Goal: Information Seeking & Learning: Learn about a topic

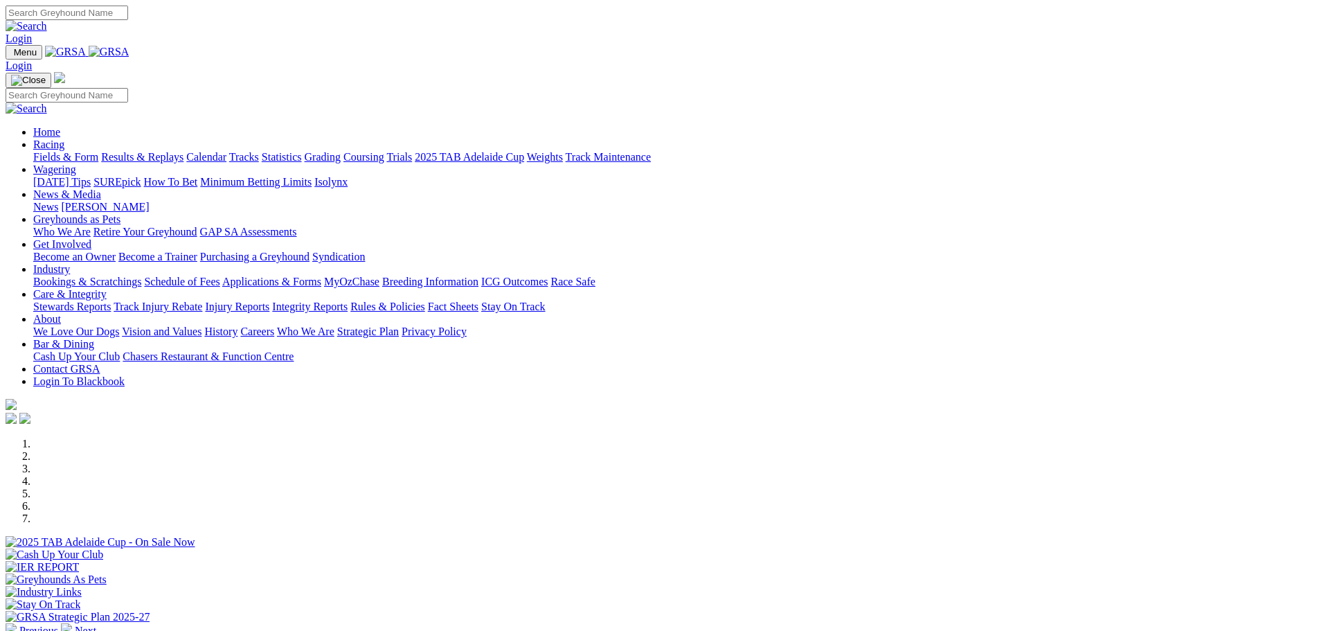
scroll to position [277, 0]
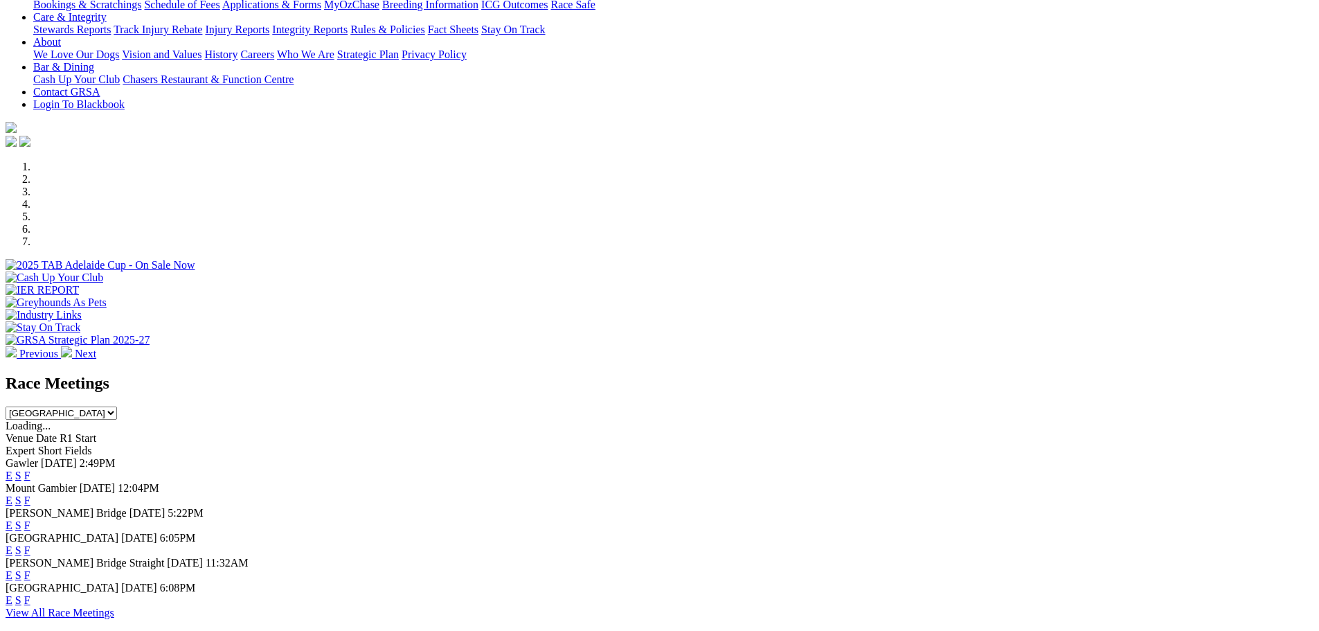
click at [12, 470] on link "E" at bounding box center [9, 476] width 7 height 12
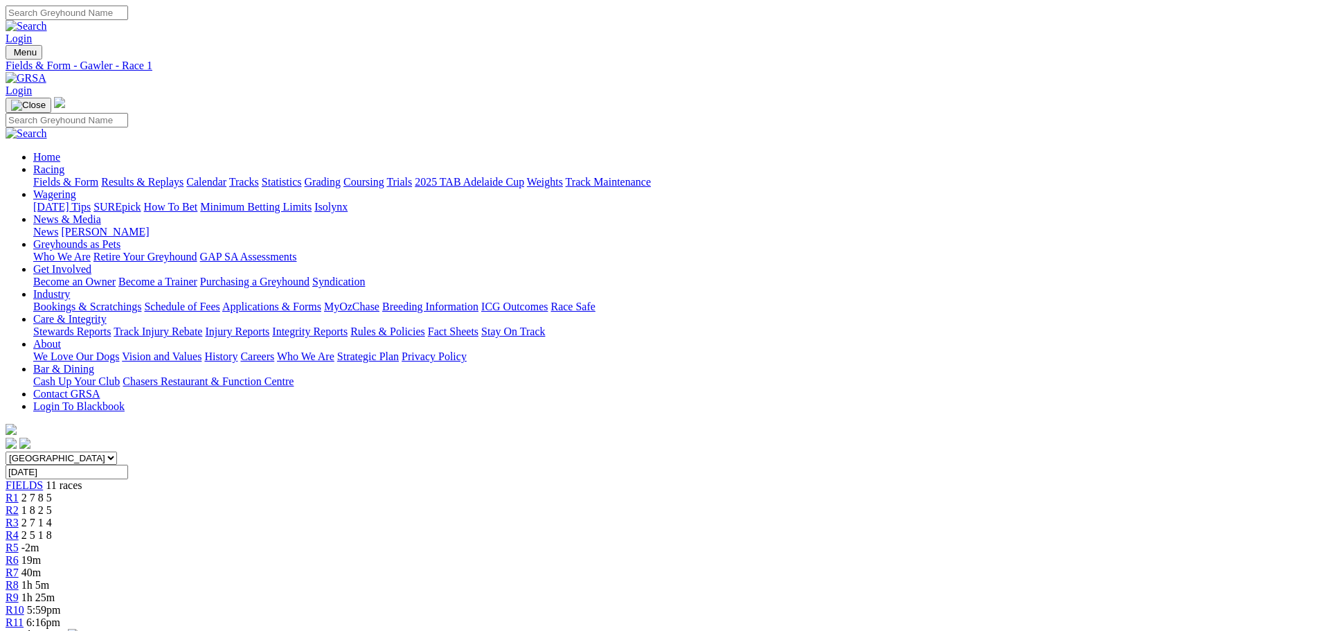
click at [332, 492] on div "R1 2 7 8 5" at bounding box center [660, 498] width 1308 height 12
click at [415, 504] on div "R2 1 8 2 5" at bounding box center [660, 510] width 1308 height 12
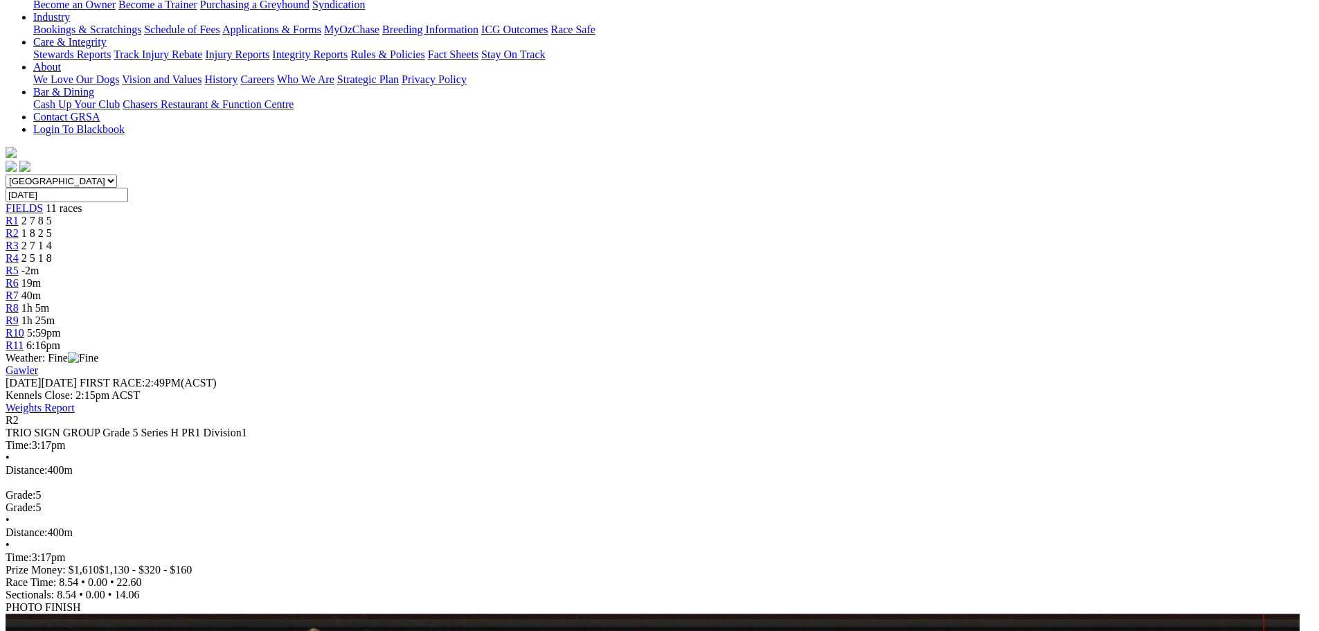
scroll to position [139, 0]
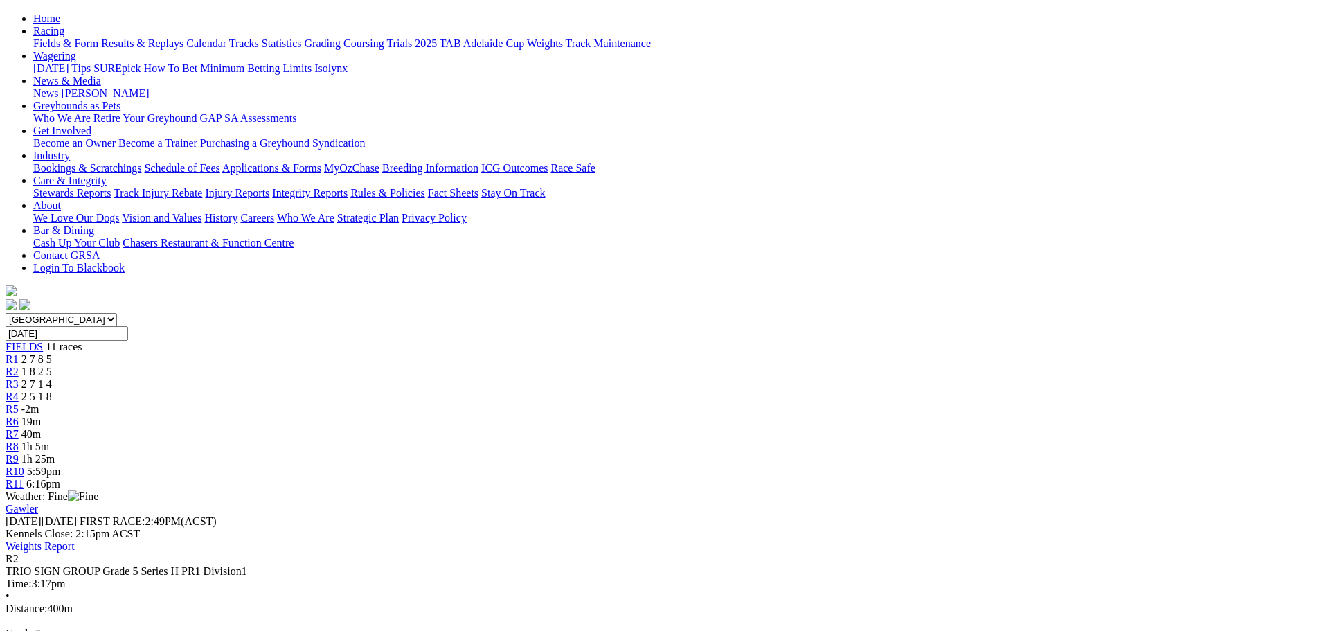
click at [52, 378] on span "2 7 1 4" at bounding box center [36, 384] width 30 height 12
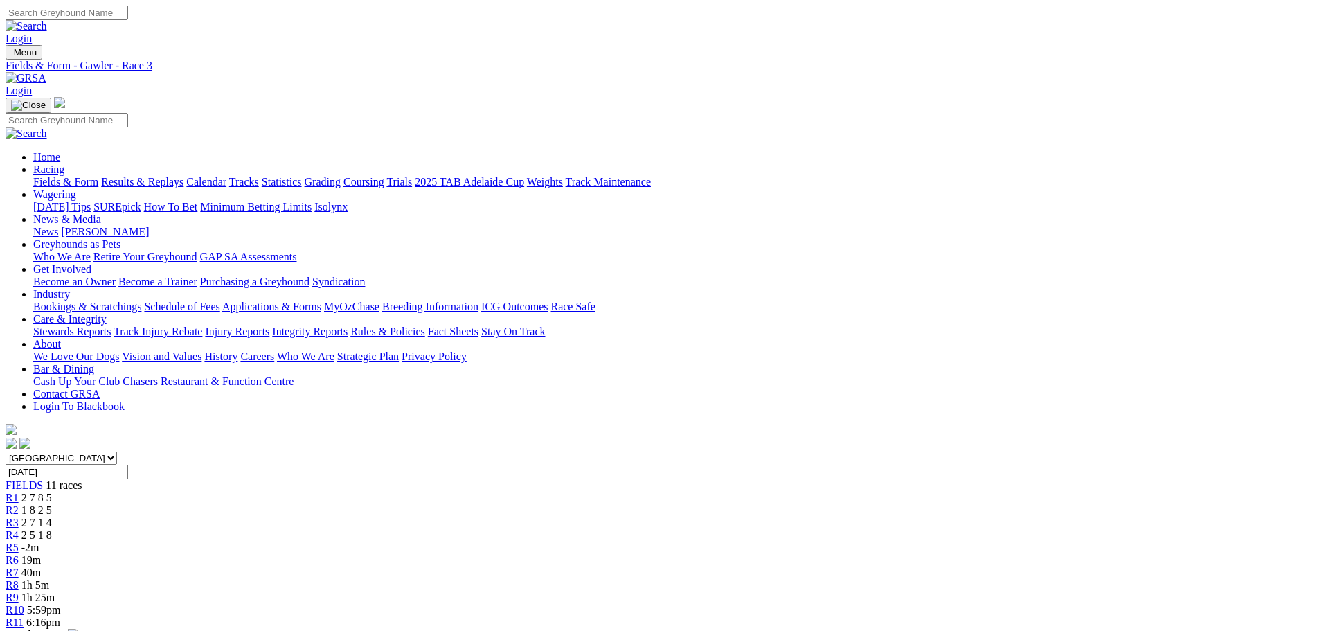
click at [52, 529] on span "2 5 1 8" at bounding box center [36, 535] width 30 height 12
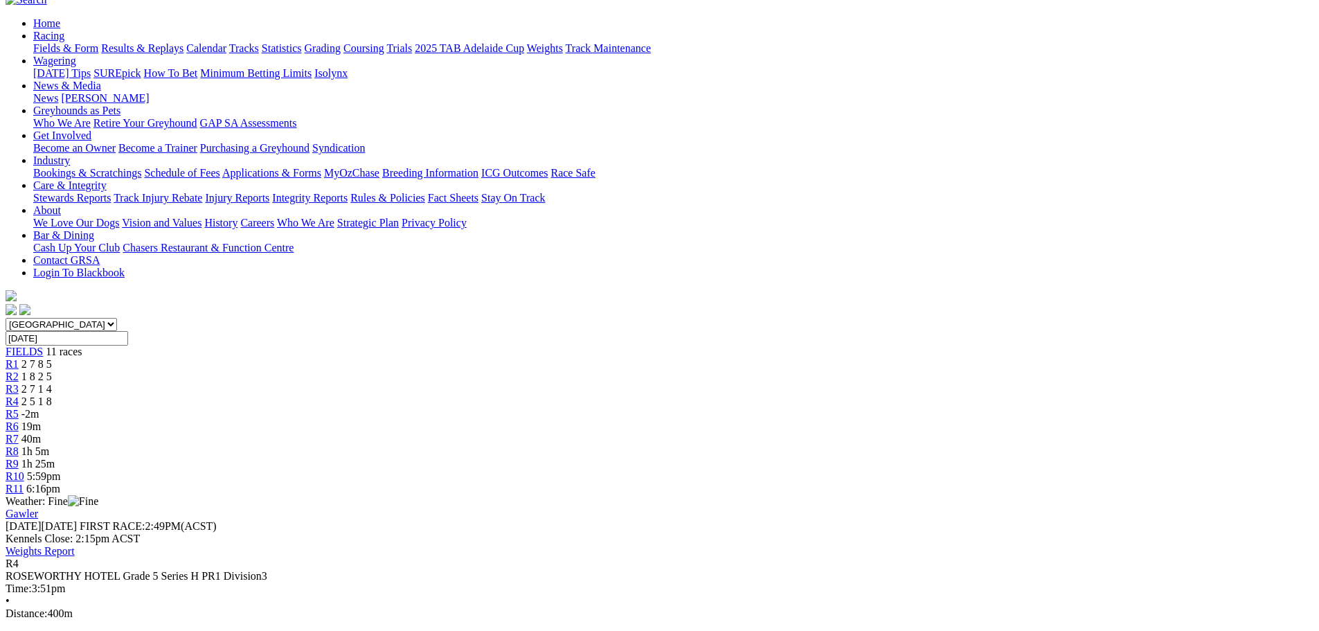
scroll to position [69, 0]
